Goal: Task Accomplishment & Management: Use online tool/utility

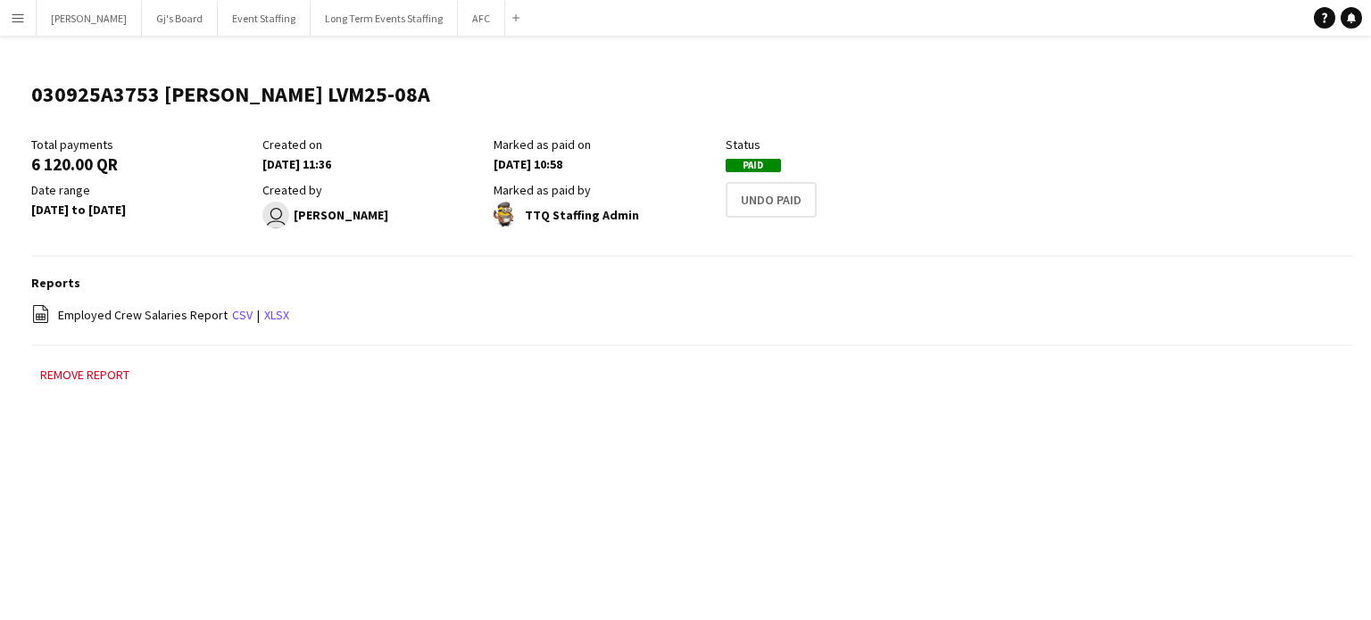
click at [21, 23] on app-icon "Menu" at bounding box center [18, 18] width 14 height 14
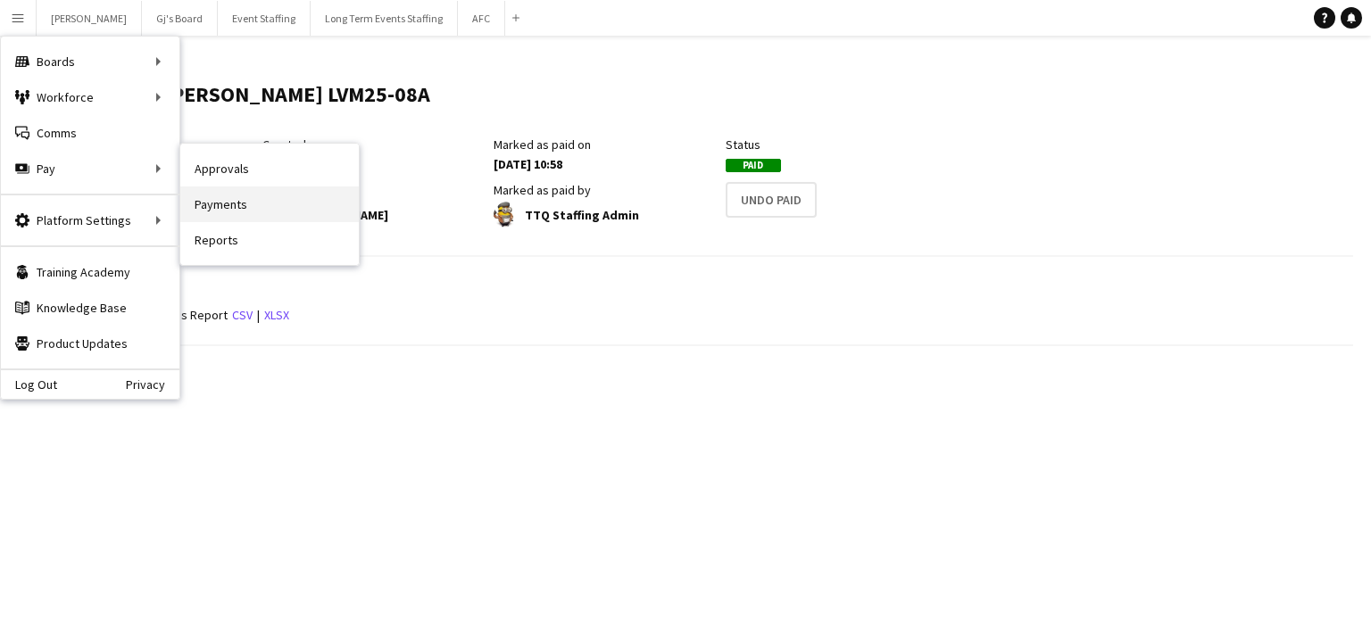
click at [233, 206] on link "Payments" at bounding box center [269, 205] width 179 height 36
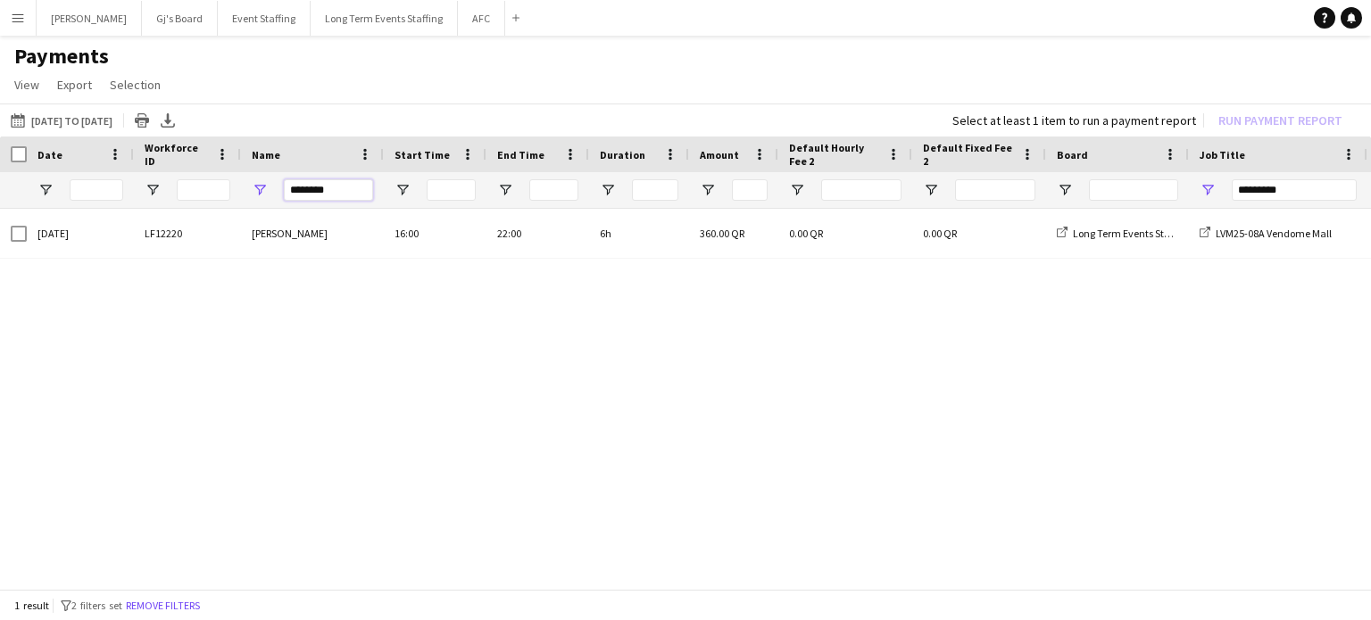
click at [336, 195] on input "********" at bounding box center [328, 189] width 89 height 21
type input "*"
click at [401, 354] on div "[DATE] LF12220 [PERSON_NAME] 16:00 22:00 6h 360.00 QR 0.00 QR 0.00 QR Long Term…" at bounding box center [685, 394] width 1371 height 370
drag, startPoint x: 1296, startPoint y: 188, endPoint x: 1187, endPoint y: 190, distance: 108.9
click at [1187, 190] on div at bounding box center [1175, 190] width 2350 height 36
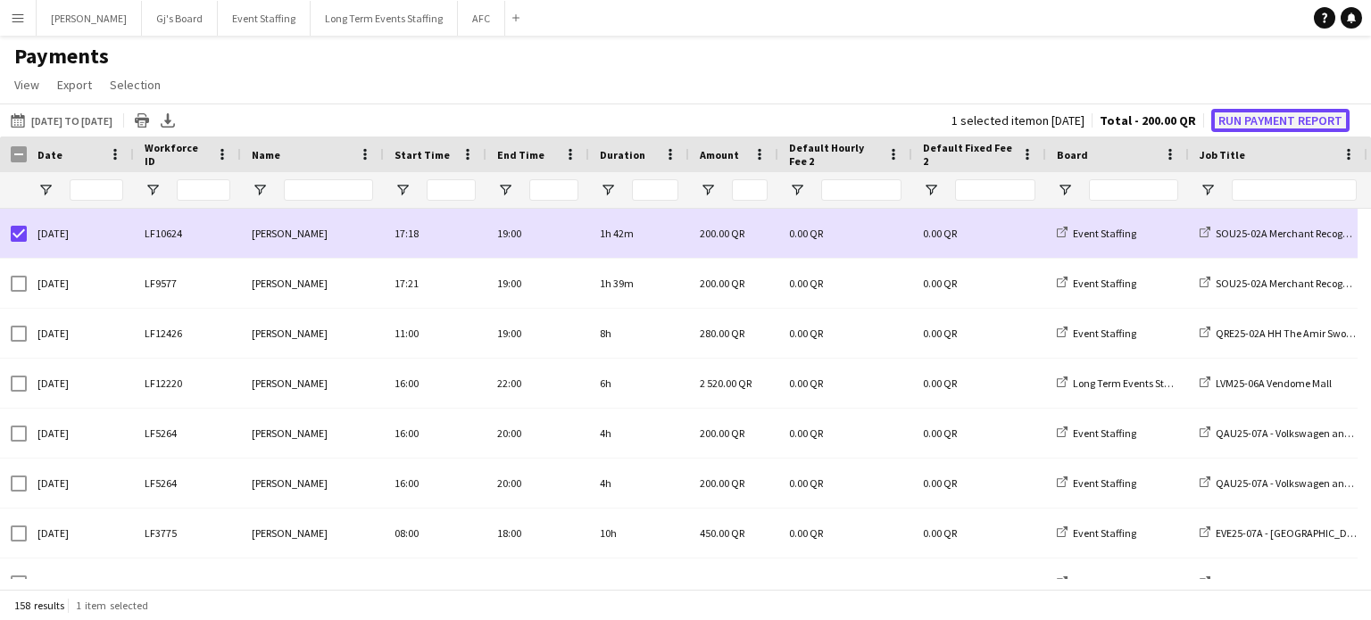
click at [1266, 116] on button "Run Payment Report" at bounding box center [1280, 120] width 138 height 23
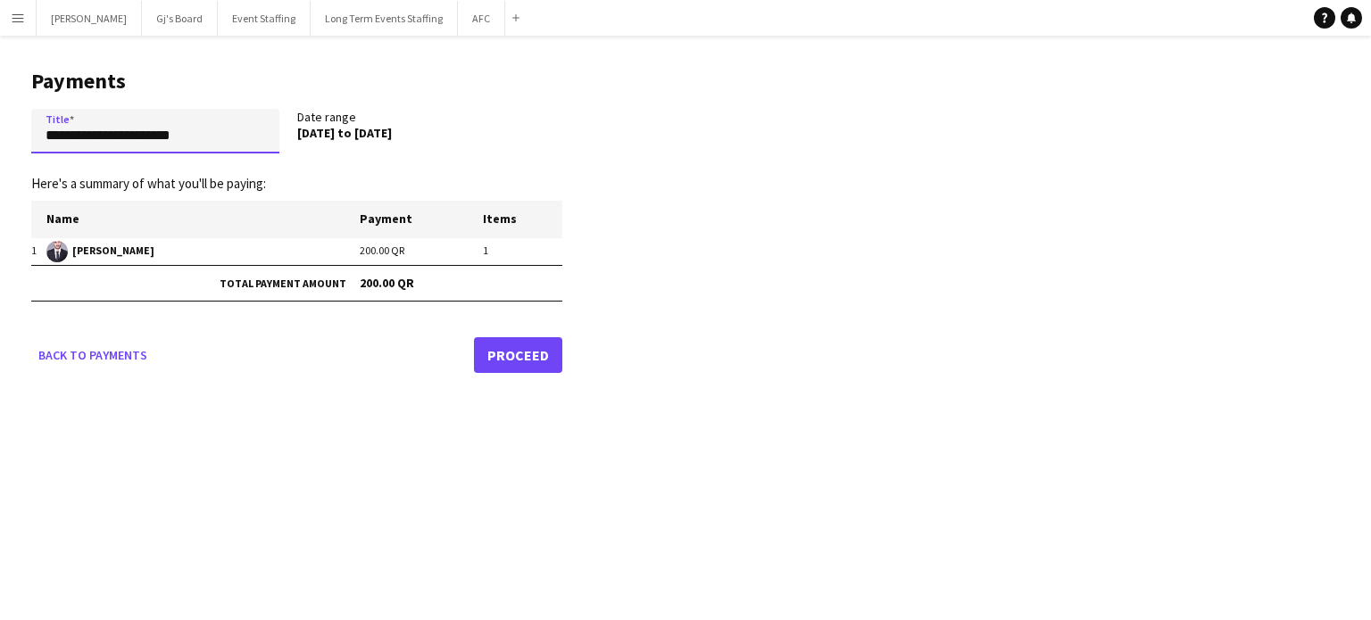
drag, startPoint x: 219, startPoint y: 137, endPoint x: 0, endPoint y: 147, distance: 219.0
click at [0, 147] on main "**********" at bounding box center [290, 218] width 580 height 364
paste input "text"
type input "*"
